Goal: Task Accomplishment & Management: Use online tool/utility

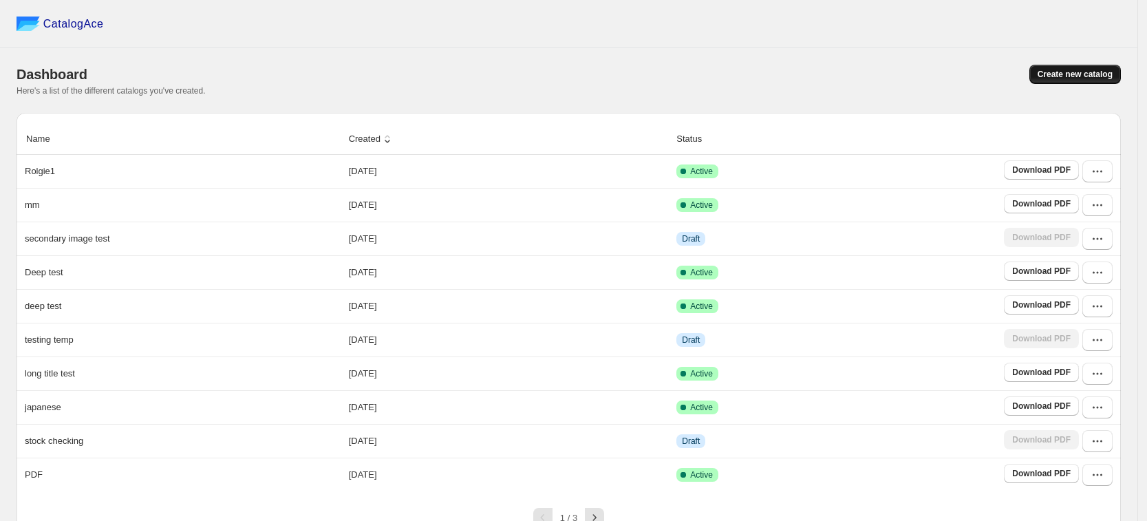
click at [1092, 76] on span "Create new catalog" at bounding box center [1075, 74] width 75 height 11
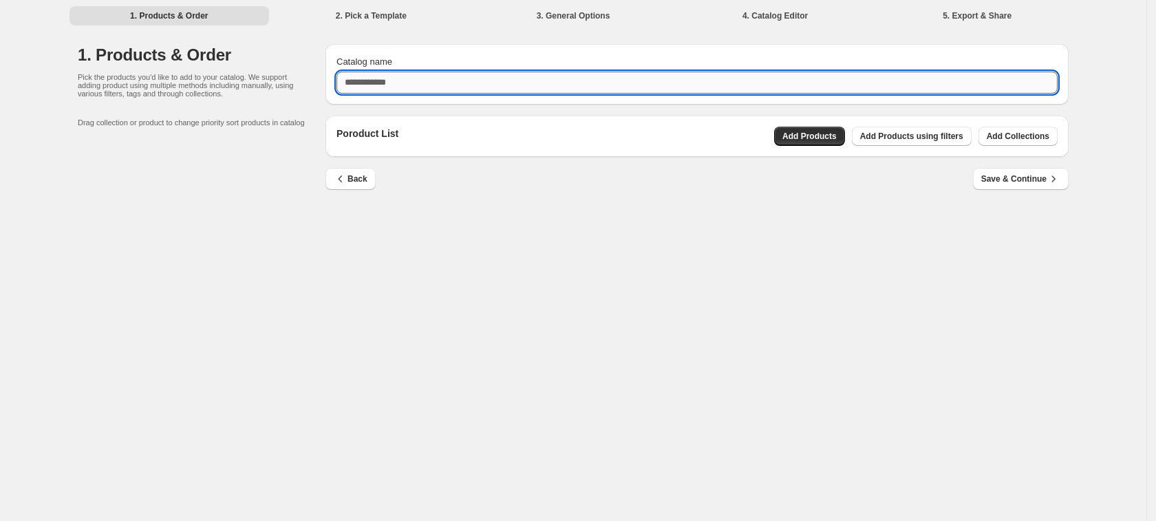
click at [387, 85] on input "Catalog name" at bounding box center [697, 83] width 721 height 22
type input "********"
click at [937, 134] on span "Add Products using filters" at bounding box center [911, 136] width 103 height 11
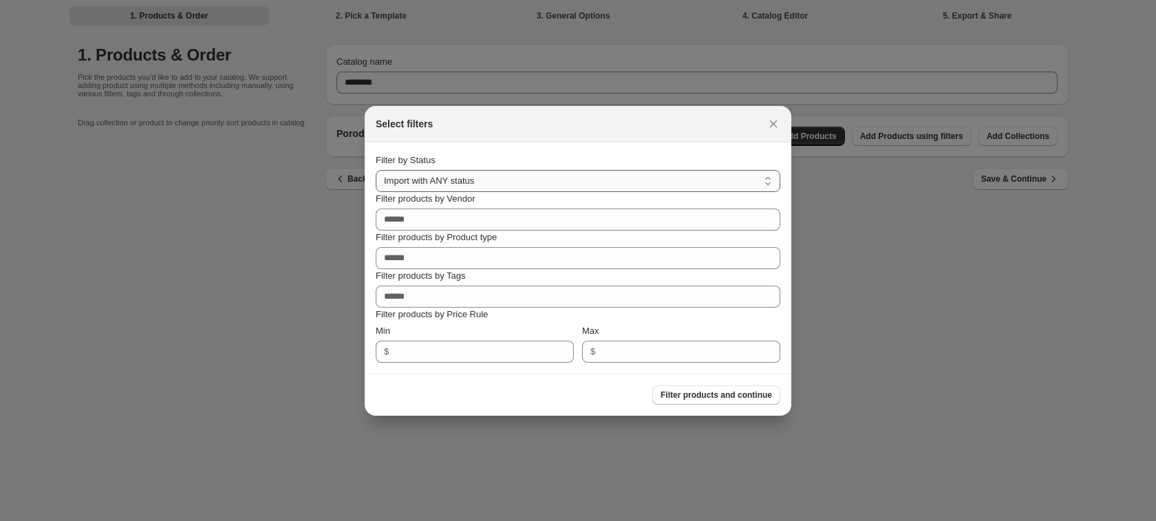
click at [445, 179] on select "**********" at bounding box center [578, 181] width 405 height 22
drag, startPoint x: 474, startPoint y: 380, endPoint x: 480, endPoint y: 299, distance: 80.7
click at [474, 380] on div "Filter products and continue" at bounding box center [573, 389] width 416 height 30
click at [482, 244] on div "Filter products by Product type" at bounding box center [578, 250] width 405 height 39
click at [480, 271] on div "Filter products by Tags" at bounding box center [578, 276] width 405 height 14
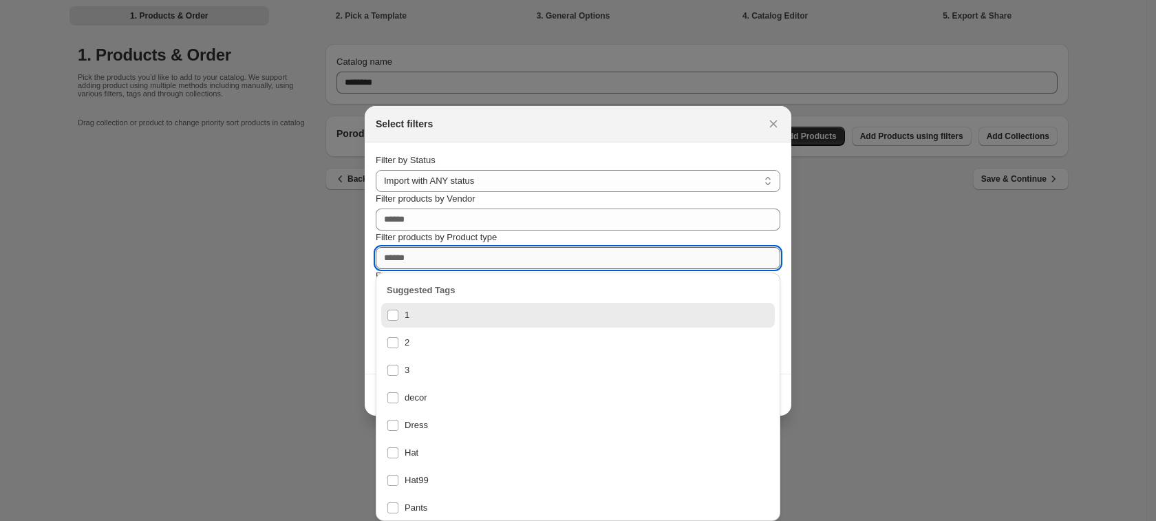
click at [482, 262] on input "Filter products by Product type" at bounding box center [578, 258] width 405 height 22
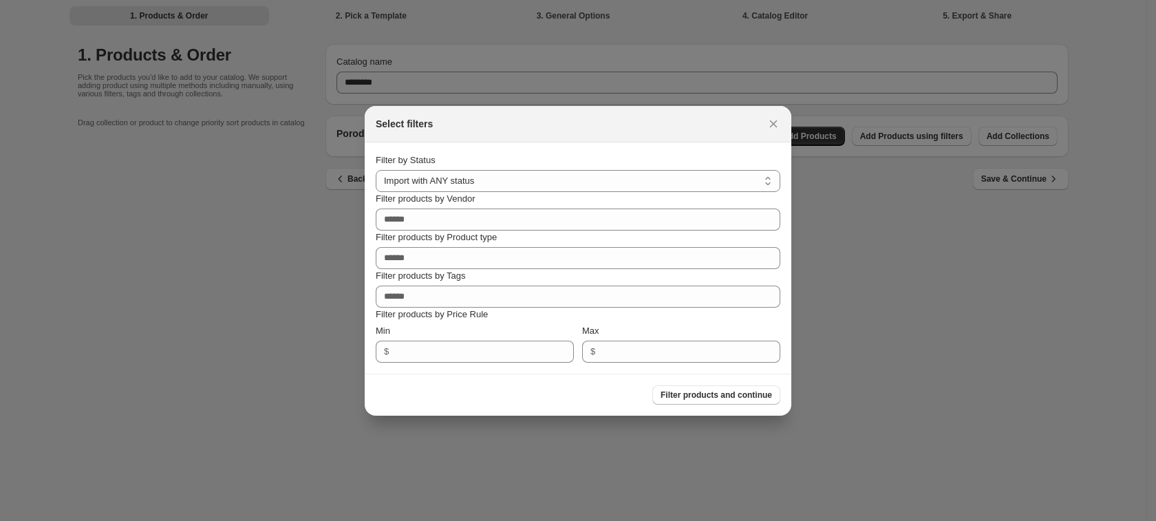
click at [369, 394] on div "Filter products and continue" at bounding box center [573, 389] width 416 height 30
click at [770, 131] on button ":r1c:" at bounding box center [773, 123] width 19 height 19
